Goal: Information Seeking & Learning: Learn about a topic

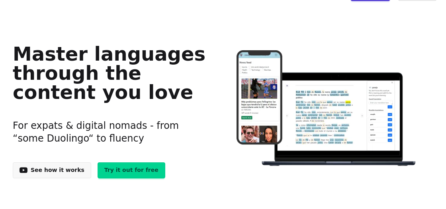
scroll to position [17, 0]
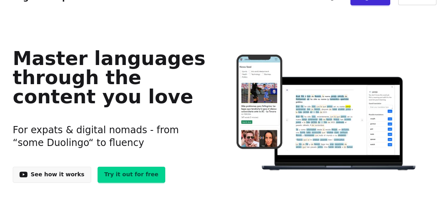
click at [57, 177] on link "See how it works" at bounding box center [52, 175] width 78 height 16
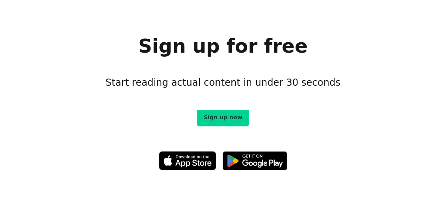
scroll to position [4256, 0]
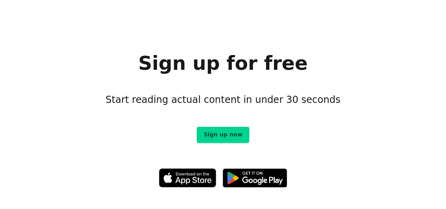
click at [231, 127] on link "Sign up now" at bounding box center [223, 135] width 52 height 16
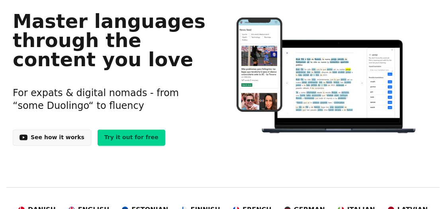
scroll to position [0, 0]
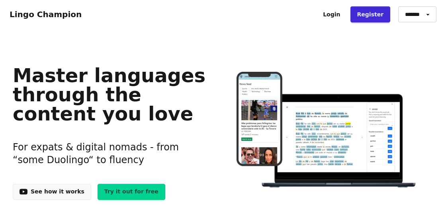
click at [121, 192] on link "Try it out for free" at bounding box center [132, 192] width 68 height 16
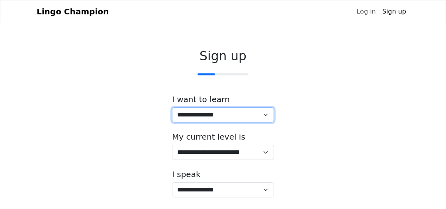
click at [172, 107] on select "**********" at bounding box center [223, 114] width 102 height 15
select select "**"
click option "*******" at bounding box center [0, 0] width 0 height 0
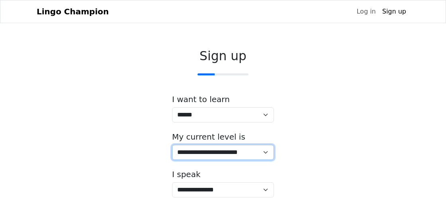
click at [172, 145] on select "**********" at bounding box center [223, 152] width 102 height 15
select select "*"
click option "**********" at bounding box center [0, 0] width 0 height 0
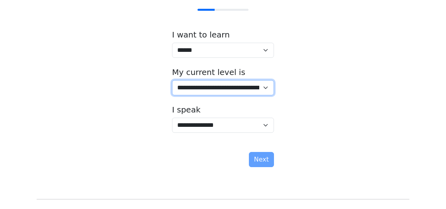
scroll to position [65, 0]
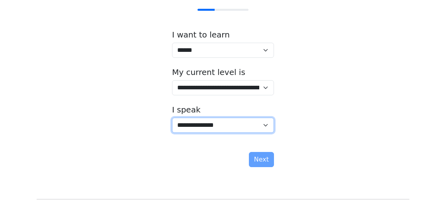
click at [172, 118] on select "**********" at bounding box center [223, 125] width 102 height 15
select select "**"
click option "**********" at bounding box center [0, 0] width 0 height 0
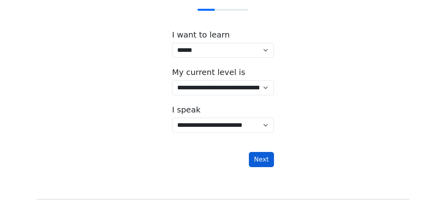
click at [261, 158] on button "Next" at bounding box center [261, 159] width 25 height 15
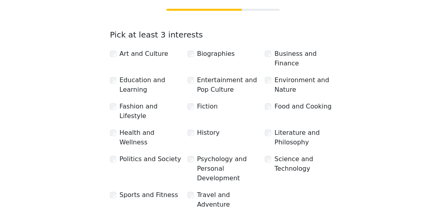
click at [113, 75] on div "Education and Learning" at bounding box center [145, 84] width 71 height 19
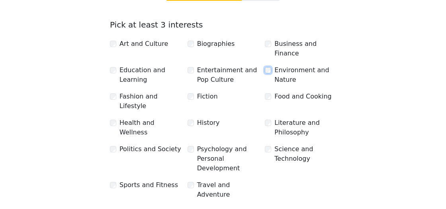
scroll to position [74, 0]
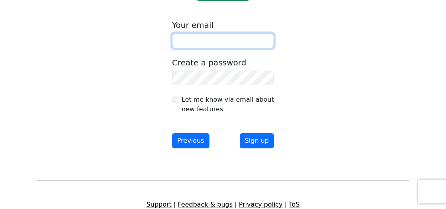
click at [255, 39] on input "email" at bounding box center [223, 40] width 102 height 15
click at [216, 42] on input "***" at bounding box center [223, 40] width 102 height 15
type input "**********"
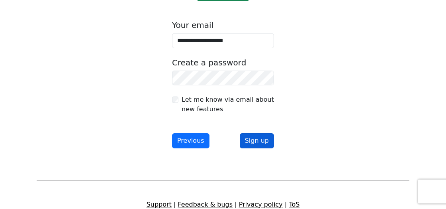
click at [263, 143] on button "Sign up" at bounding box center [257, 140] width 34 height 15
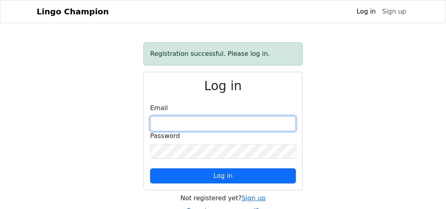
click at [221, 121] on input "email" at bounding box center [223, 123] width 146 height 15
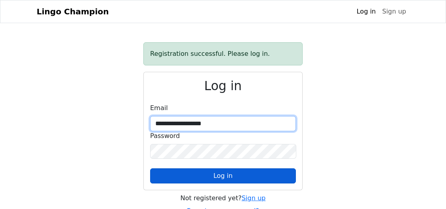
type input "**********"
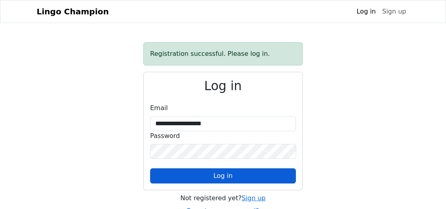
click at [219, 173] on span "Log in" at bounding box center [223, 176] width 19 height 8
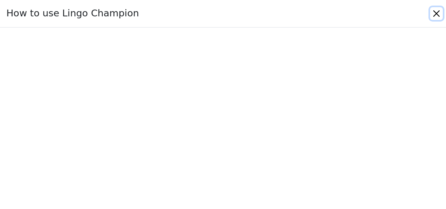
click at [436, 14] on button "Close" at bounding box center [436, 13] width 13 height 13
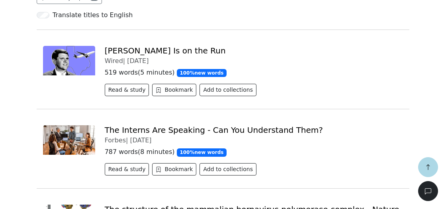
scroll to position [182, 0]
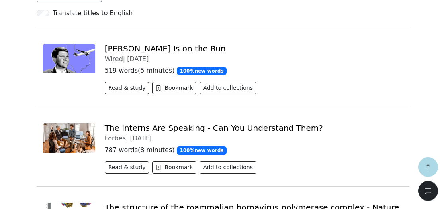
click at [67, 63] on img at bounding box center [69, 58] width 52 height 29
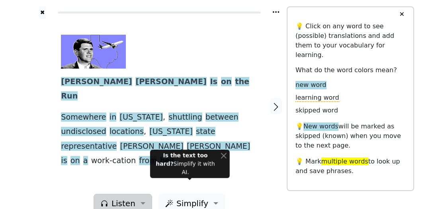
click at [126, 197] on span "Listen" at bounding box center [124, 203] width 24 height 12
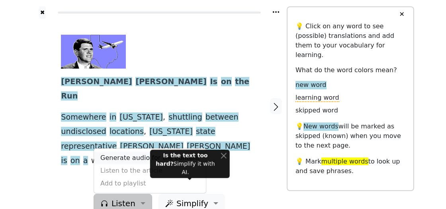
click at [149, 151] on link "Generate audio for the content" at bounding box center [150, 157] width 112 height 13
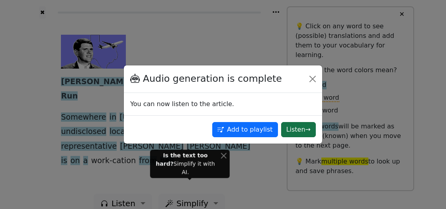
click at [303, 130] on button "Listen →" at bounding box center [298, 129] width 35 height 15
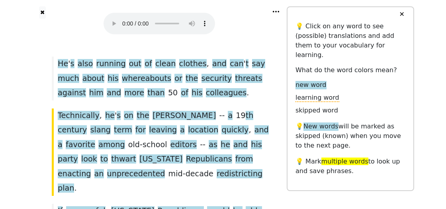
scroll to position [187, 0]
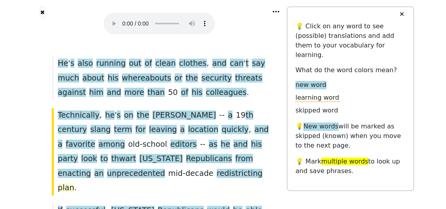
click at [74, 183] on span "plan" at bounding box center [66, 188] width 16 height 10
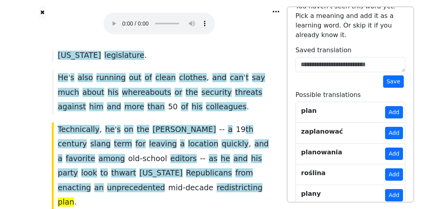
scroll to position [172, 0]
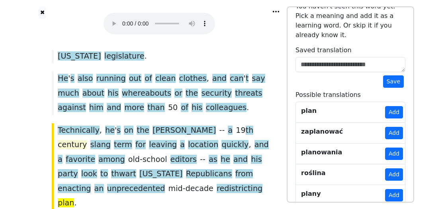
click at [87, 140] on span "century" at bounding box center [72, 145] width 29 height 10
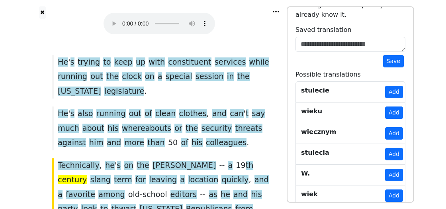
scroll to position [137, 0]
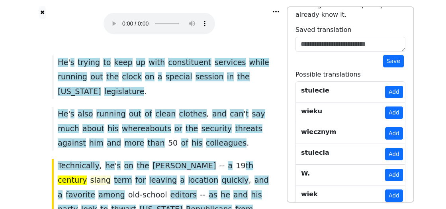
click at [111, 175] on span "slang" at bounding box center [100, 180] width 20 height 10
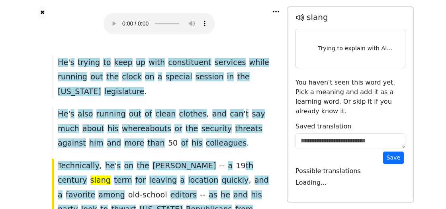
scroll to position [0, 0]
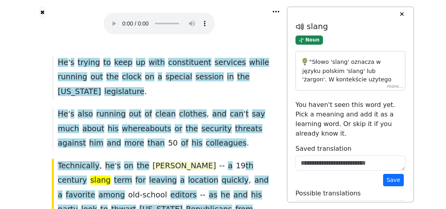
click at [153, 161] on span "[PERSON_NAME]" at bounding box center [184, 166] width 63 height 10
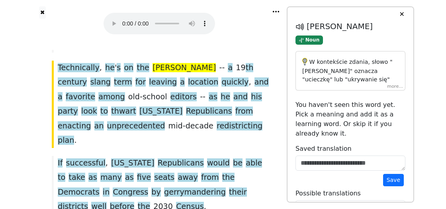
scroll to position [78, 0]
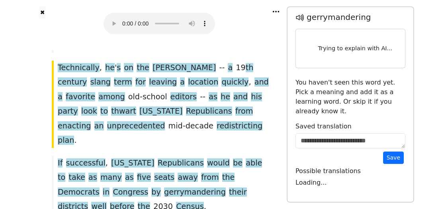
scroll to position [0, 0]
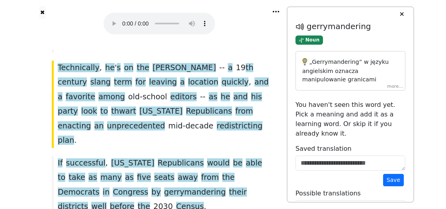
click at [397, 82] on p "„Gerrymandering” w języku angielskim oznacza manipulowanie granicami okręgów wy…" at bounding box center [350, 166] width 96 height 216
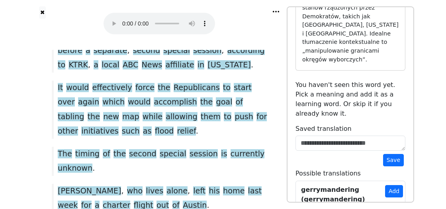
scroll to position [692, 0]
click at [71, 186] on span "[PERSON_NAME]" at bounding box center [89, 191] width 63 height 10
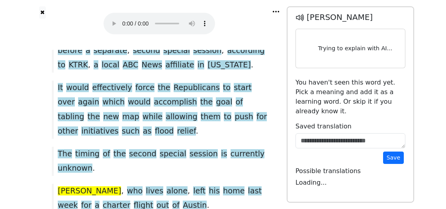
scroll to position [0, 0]
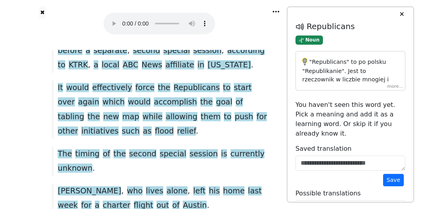
click at [389, 86] on div ""Republicans" to po polsku "Republikanie". Jest to rzeczownik w liczbie mnogiej…" at bounding box center [350, 70] width 109 height 39
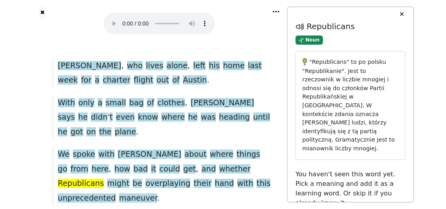
scroll to position [817, 0]
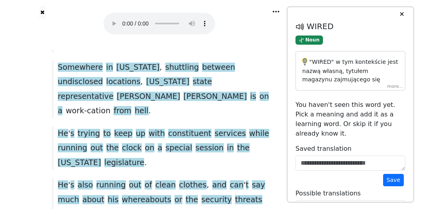
scroll to position [0, 0]
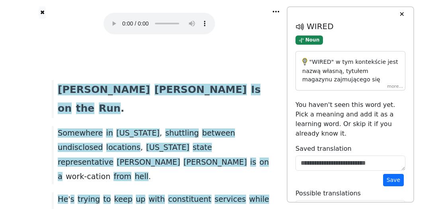
click at [398, 14] on button "✕" at bounding box center [401, 14] width 15 height 14
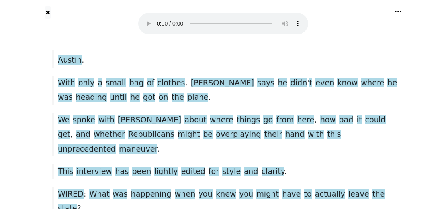
scroll to position [708, 0]
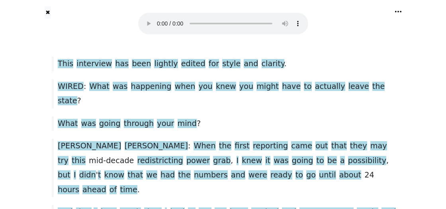
click at [400, 12] on icon at bounding box center [398, 12] width 8 height 8
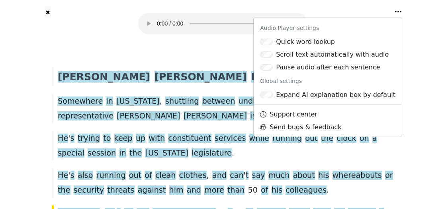
scroll to position [0, 0]
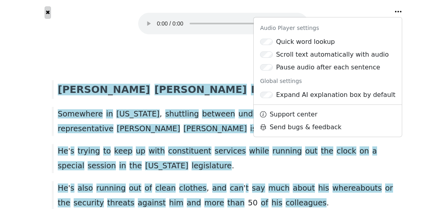
click at [45, 12] on button "✖" at bounding box center [48, 12] width 7 height 12
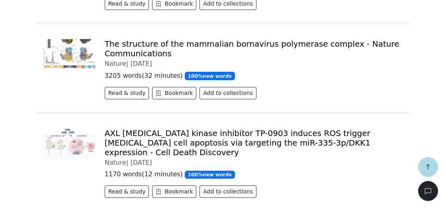
scroll to position [453, 0]
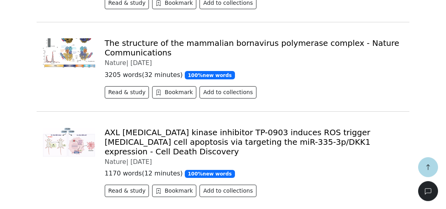
click at [278, 137] on link "AXL [MEDICAL_DATA] kinase inhibitor TP-0903 induces ROS trigger [MEDICAL_DATA] …" at bounding box center [238, 141] width 266 height 29
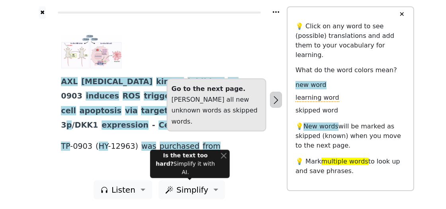
click at [280, 95] on button "button" at bounding box center [276, 100] width 12 height 16
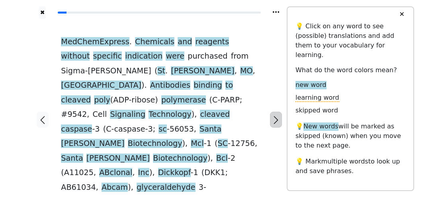
click at [280, 112] on button "button" at bounding box center [276, 120] width 12 height 16
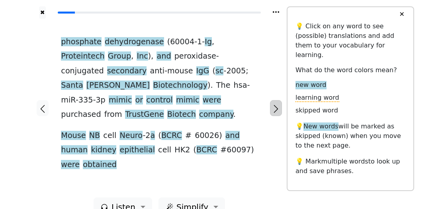
click at [280, 100] on button "button" at bounding box center [276, 108] width 12 height 16
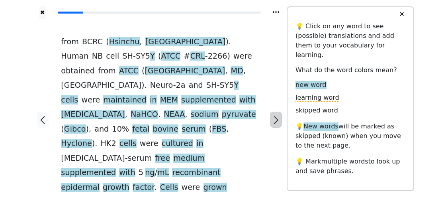
click at [280, 112] on button "button" at bounding box center [276, 120] width 12 height 16
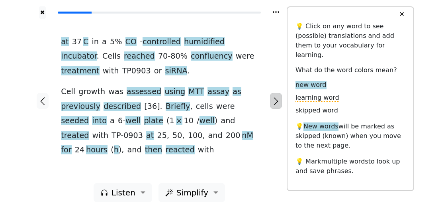
click at [280, 95] on button "button" at bounding box center [276, 101] width 12 height 16
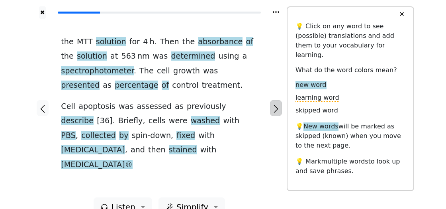
click at [280, 100] on button "button" at bounding box center [276, 108] width 12 height 16
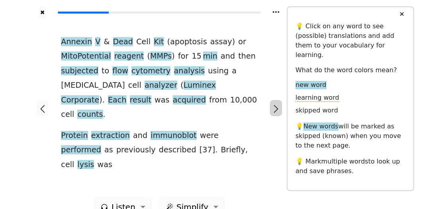
click at [280, 100] on button "button" at bounding box center [276, 108] width 12 height 16
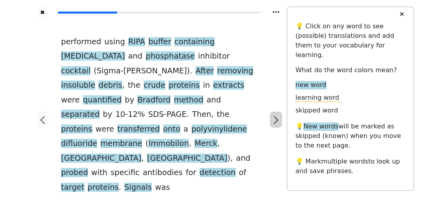
click at [280, 112] on button "button" at bounding box center [276, 120] width 12 height 16
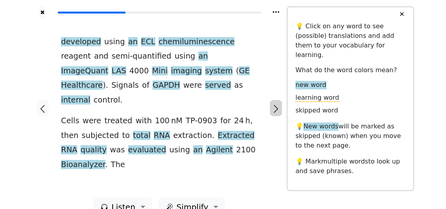
click at [280, 100] on button "button" at bounding box center [276, 108] width 12 height 16
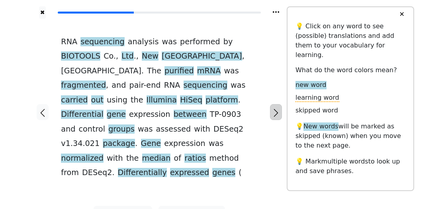
click at [280, 104] on button "button" at bounding box center [276, 112] width 12 height 16
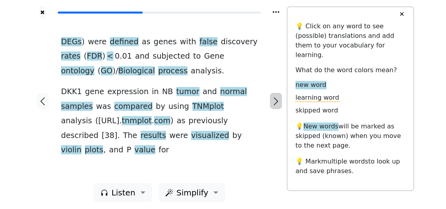
click at [280, 95] on button "button" at bounding box center [276, 101] width 12 height 16
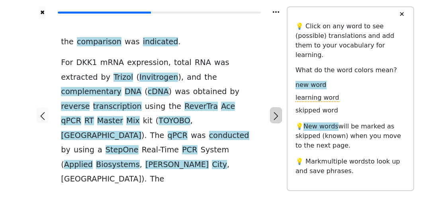
click at [280, 107] on button "button" at bounding box center [276, 115] width 12 height 16
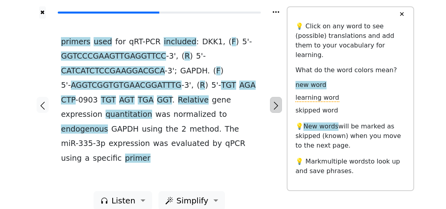
click at [280, 97] on button "button" at bounding box center [276, 105] width 12 height 16
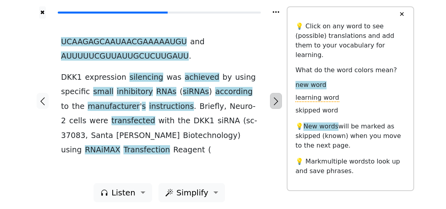
click at [280, 95] on button "button" at bounding box center [276, 101] width 12 height 16
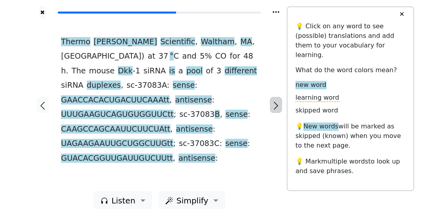
click at [280, 97] on button "button" at bounding box center [276, 105] width 12 height 16
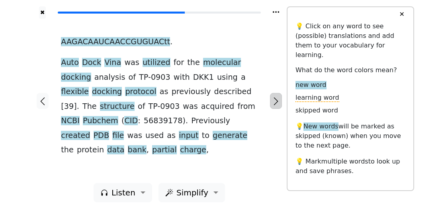
click at [280, 95] on button "button" at bounding box center [276, 101] width 12 height 16
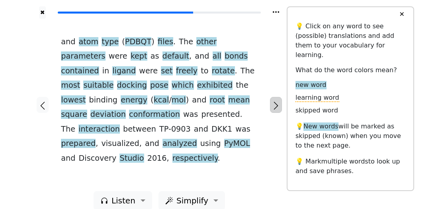
click at [280, 97] on button "button" at bounding box center [276, 105] width 12 height 16
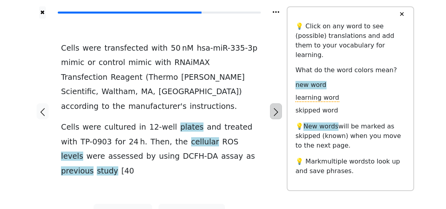
click at [280, 103] on button "button" at bounding box center [276, 111] width 12 height 16
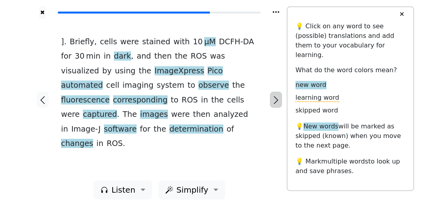
click at [280, 95] on button "button" at bounding box center [276, 100] width 12 height 16
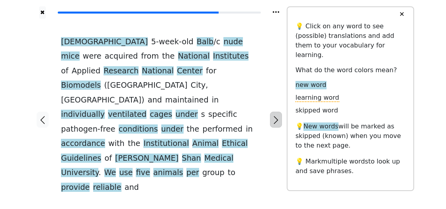
click at [280, 112] on button "button" at bounding box center [276, 120] width 12 height 16
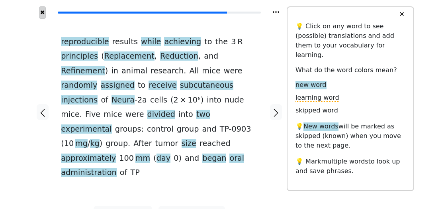
click at [44, 17] on button "✖" at bounding box center [42, 12] width 7 height 12
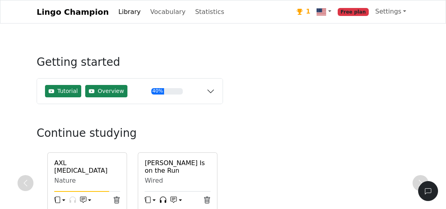
click at [310, 12] on div "1" at bounding box center [304, 12] width 14 height 10
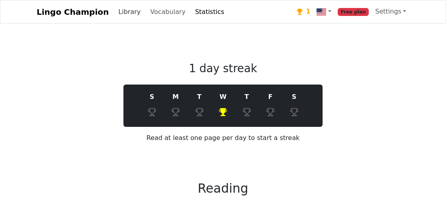
click at [119, 12] on link "Library" at bounding box center [129, 12] width 29 height 16
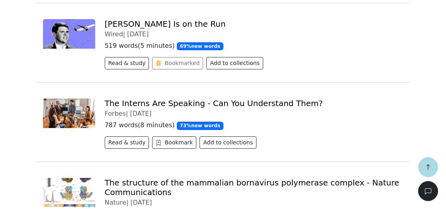
scroll to position [310, 0]
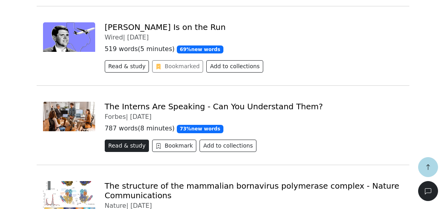
click at [124, 143] on button "Read & study" at bounding box center [127, 145] width 45 height 12
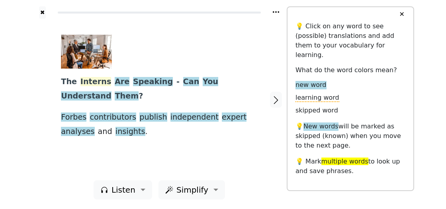
click at [84, 83] on span "Interns" at bounding box center [95, 82] width 31 height 10
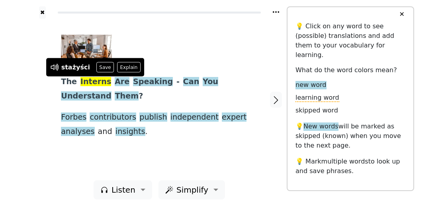
click at [97, 80] on span "Interns" at bounding box center [95, 82] width 31 height 10
click at [117, 69] on button "Explain" at bounding box center [129, 67] width 24 height 10
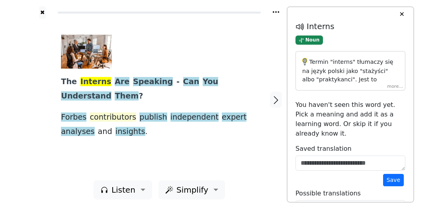
click at [102, 116] on span "contributors" at bounding box center [113, 117] width 47 height 10
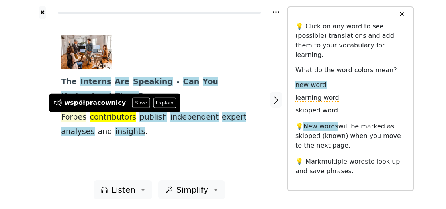
click at [72, 113] on span "Forbes" at bounding box center [73, 117] width 25 height 10
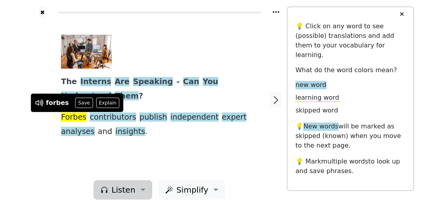
click at [144, 194] on button "Listen" at bounding box center [123, 189] width 59 height 19
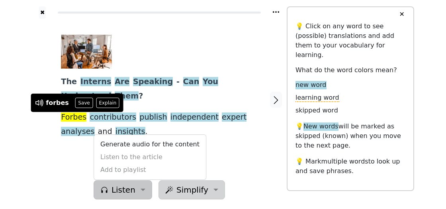
click at [152, 195] on button "Simplify" at bounding box center [123, 189] width 59 height 19
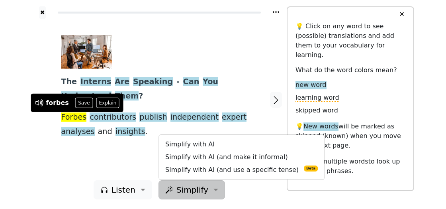
click at [253, 195] on div "Listen Generate audio for the content Listen to the article Add to playlist Sim…" at bounding box center [159, 189] width 255 height 19
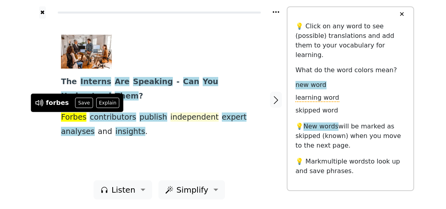
click at [183, 117] on span "independent" at bounding box center [195, 117] width 48 height 10
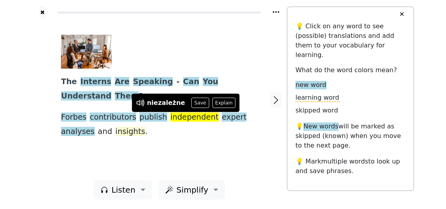
click at [116, 131] on span "insights" at bounding box center [131, 132] width 30 height 10
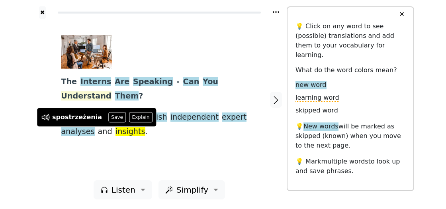
click at [111, 91] on span "Understand" at bounding box center [86, 96] width 50 height 10
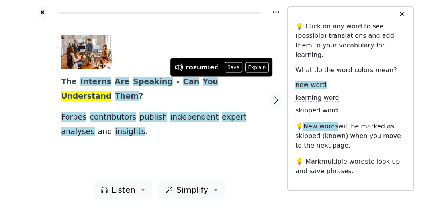
click at [275, 11] on icon at bounding box center [276, 12] width 8 height 8
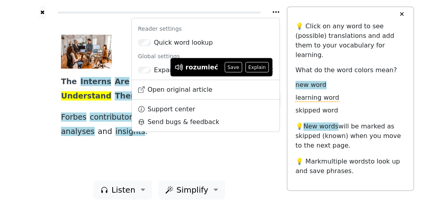
click at [165, 59] on div "Global settings" at bounding box center [206, 56] width 148 height 15
click at [274, 56] on div "Global settings" at bounding box center [206, 56] width 148 height 15
click at [275, 16] on icon at bounding box center [276, 12] width 8 height 8
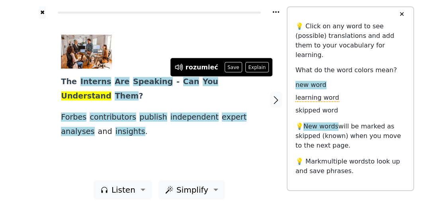
click at [220, 150] on div "The Interns Are Speaking - Can You Understand Them ? Forbes contributors publis…" at bounding box center [159, 99] width 212 height 161
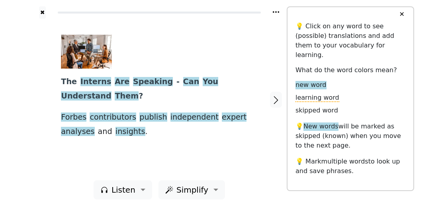
click at [275, 10] on icon at bounding box center [276, 12] width 8 height 8
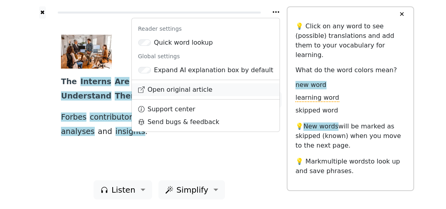
click at [202, 89] on link "Open original article" at bounding box center [206, 89] width 148 height 13
click at [32, 150] on div "✖ Reader settings Quick word lookup Global settings Expand AI explanation box b…" at bounding box center [223, 104] width 446 height 209
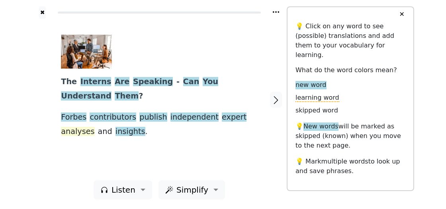
click at [94, 127] on span "analyses" at bounding box center [77, 132] width 33 height 10
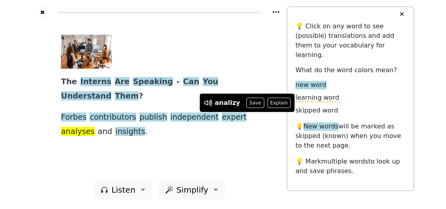
click at [434, 62] on div "✖ Reader settings Quick word lookup Global settings Expand AI explanation box b…" at bounding box center [223, 104] width 446 height 209
click at [41, 13] on button "✖" at bounding box center [42, 12] width 7 height 12
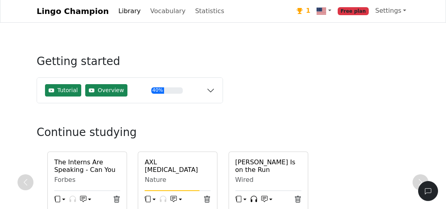
scroll to position [1, 0]
click at [403, 10] on link "Settings" at bounding box center [390, 11] width 37 height 16
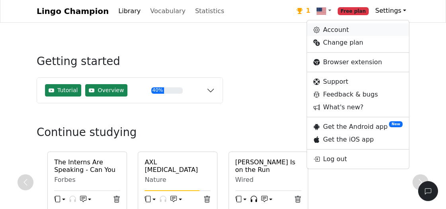
click at [341, 29] on link "Account" at bounding box center [358, 30] width 102 height 13
select select "**********"
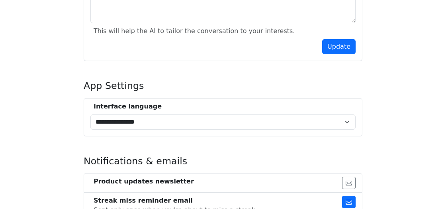
scroll to position [293, 0]
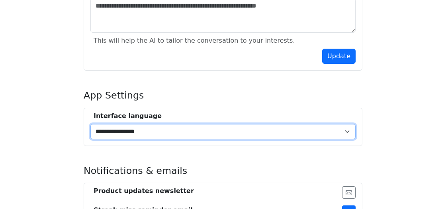
click at [90, 124] on select "**********" at bounding box center [222, 131] width 265 height 15
click at [338, 124] on select "**********" at bounding box center [222, 131] width 265 height 15
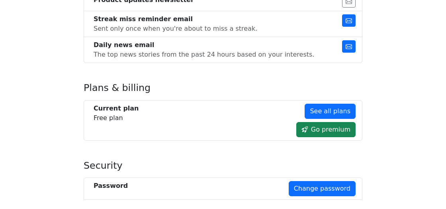
scroll to position [538, 0]
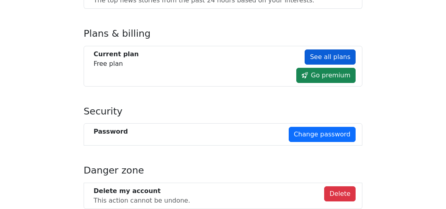
click at [331, 49] on link "See all plans" at bounding box center [330, 56] width 51 height 15
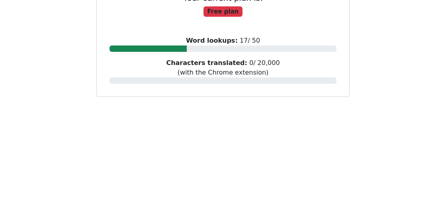
scroll to position [139, 0]
click at [247, 63] on span "Characters translated: 0 / 20,000 (with the Chrome extension)" at bounding box center [223, 67] width 114 height 17
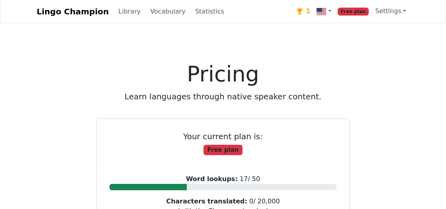
scroll to position [0, 0]
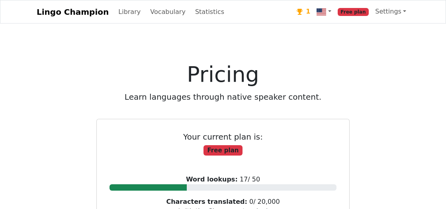
click at [137, 73] on h1 "Pricing" at bounding box center [223, 75] width 306 height 26
click at [192, 13] on link "Statistics" at bounding box center [209, 12] width 35 height 16
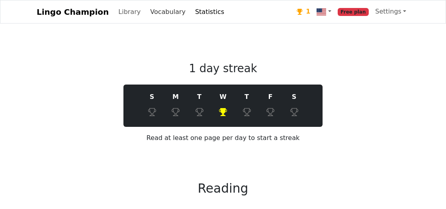
click at [157, 12] on link "Vocabulary" at bounding box center [168, 12] width 42 height 16
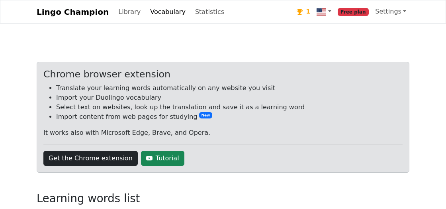
scroll to position [71, 0]
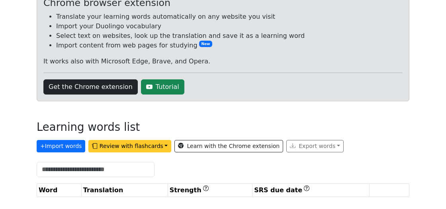
click at [125, 148] on button "Review with flashcards" at bounding box center [129, 146] width 83 height 12
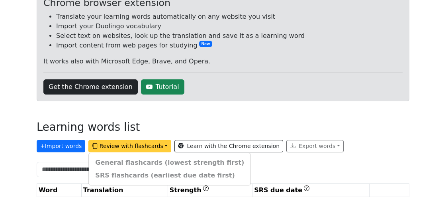
click at [129, 166] on div "General flashcards (lowest strength first) SRS flashcards (earliest due date fi…" at bounding box center [169, 169] width 163 height 33
click at [67, 144] on button "+ Import words" at bounding box center [61, 146] width 49 height 12
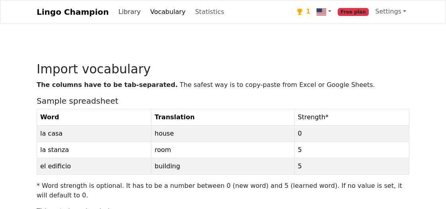
click at [120, 9] on link "Library" at bounding box center [129, 12] width 29 height 16
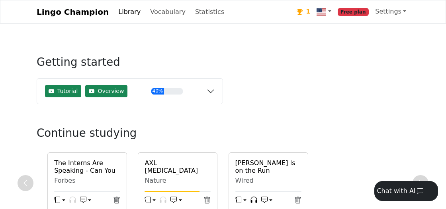
click at [64, 15] on link "Lingo Champion" at bounding box center [73, 12] width 72 height 16
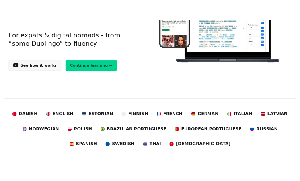
scroll to position [122, 0]
